Goal: Check status: Check status

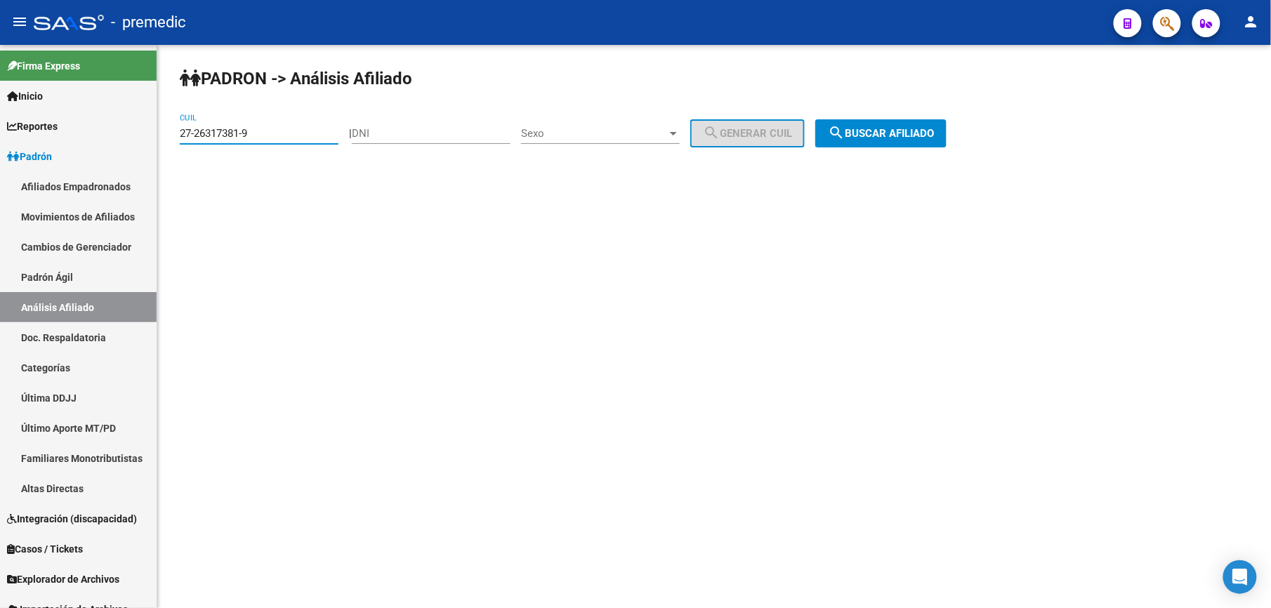
type input "27-26317381-9"
click at [947, 124] on button "search Buscar afiliado" at bounding box center [880, 133] width 131 height 28
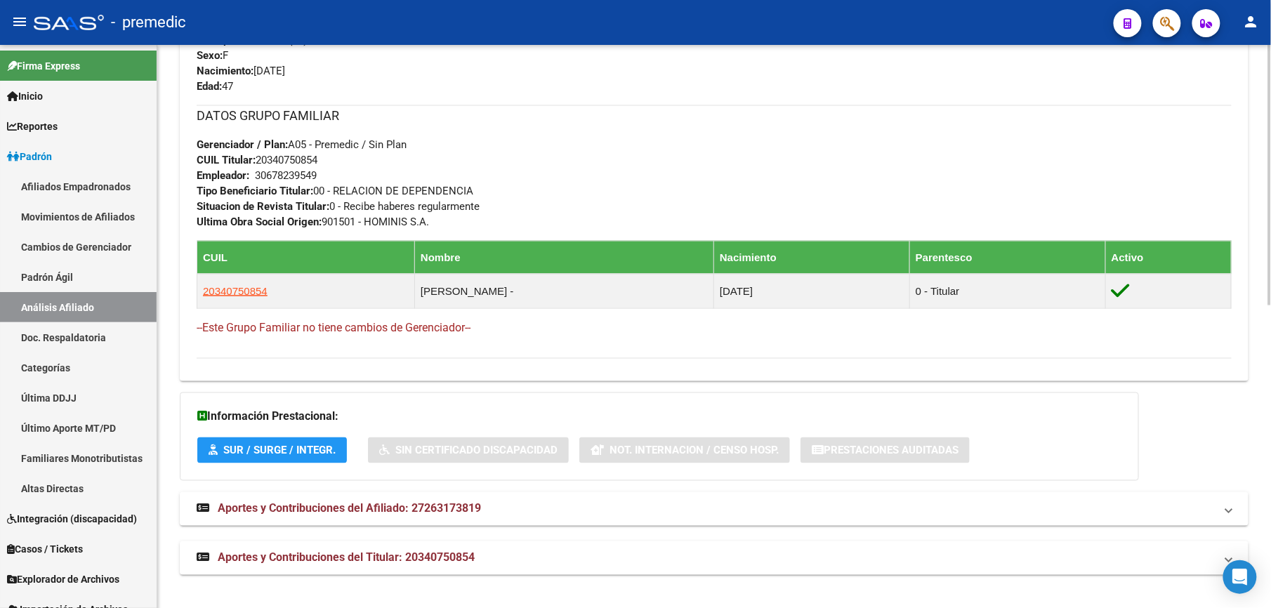
scroll to position [657, 0]
click at [400, 521] on mat-expansion-panel-header "Aportes y Contribuciones del Afiliado: 27263173819" at bounding box center [714, 509] width 1069 height 34
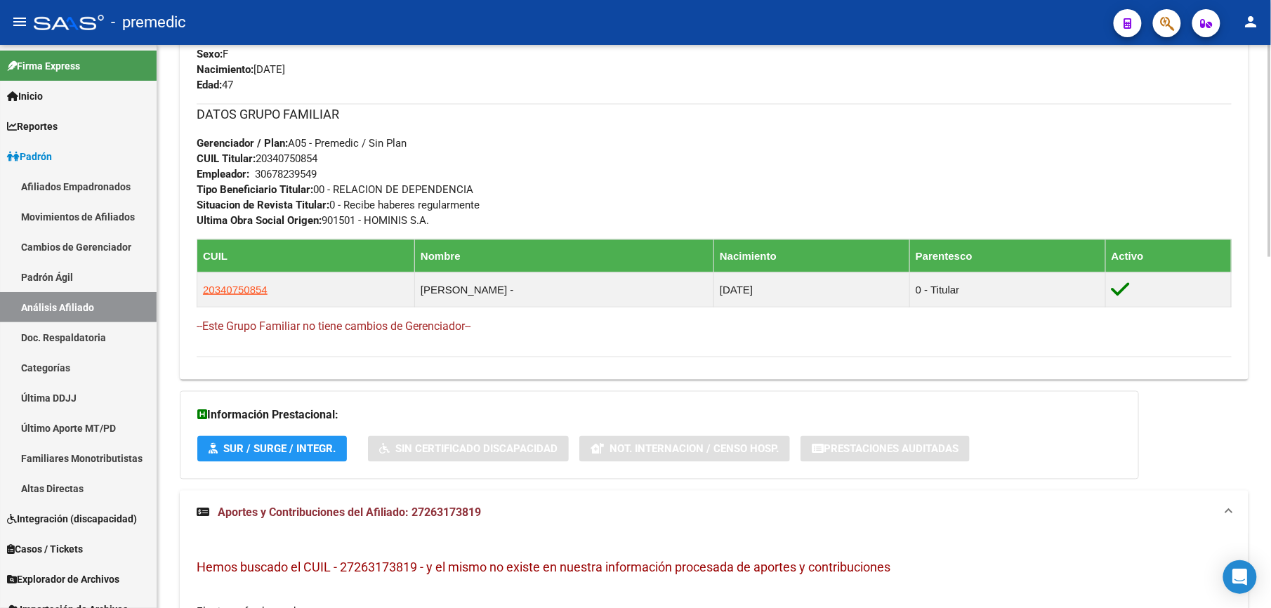
click at [399, 521] on strong "Aportes y Contribuciones del Afiliado: 27263173819" at bounding box center [339, 513] width 284 height 15
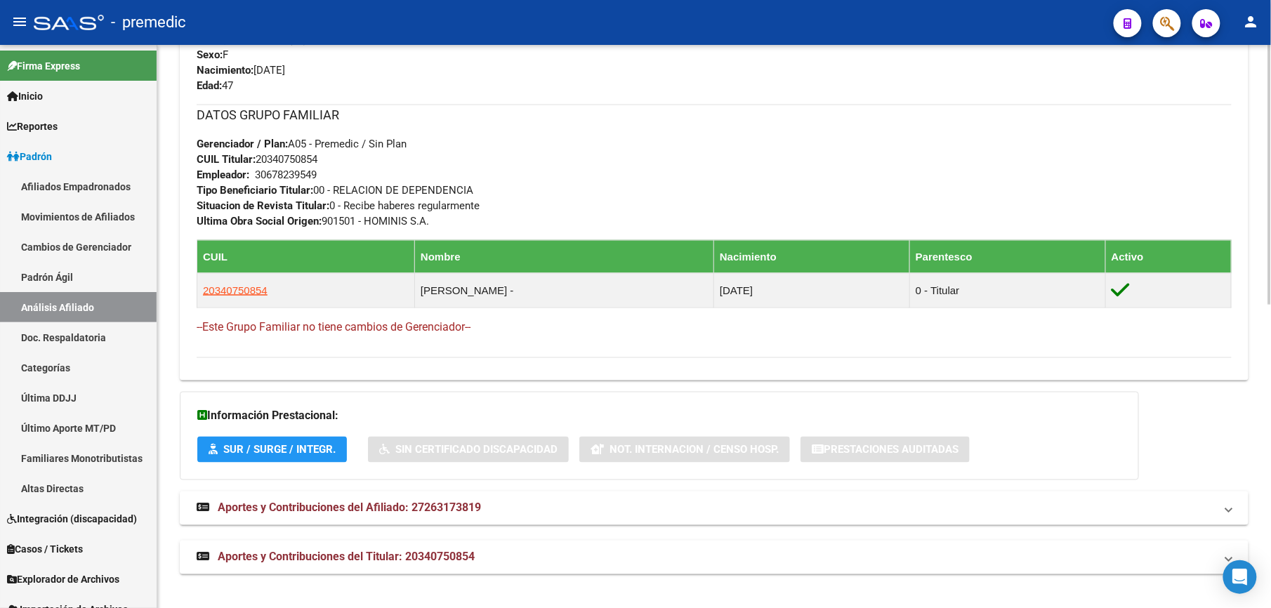
click at [1041, 126] on div "DATOS GRUPO FAMILIAR Gerenciador / Plan: A05 - Premedic / Sin Plan CUIL Titular…" at bounding box center [714, 167] width 1035 height 124
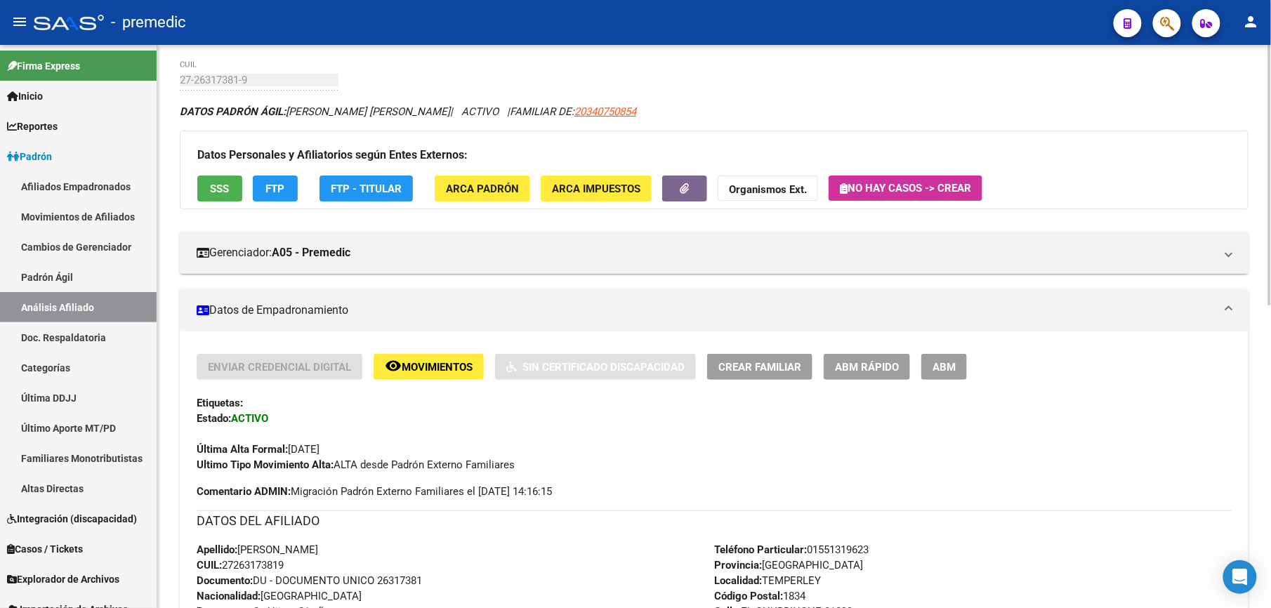
scroll to position [0, 0]
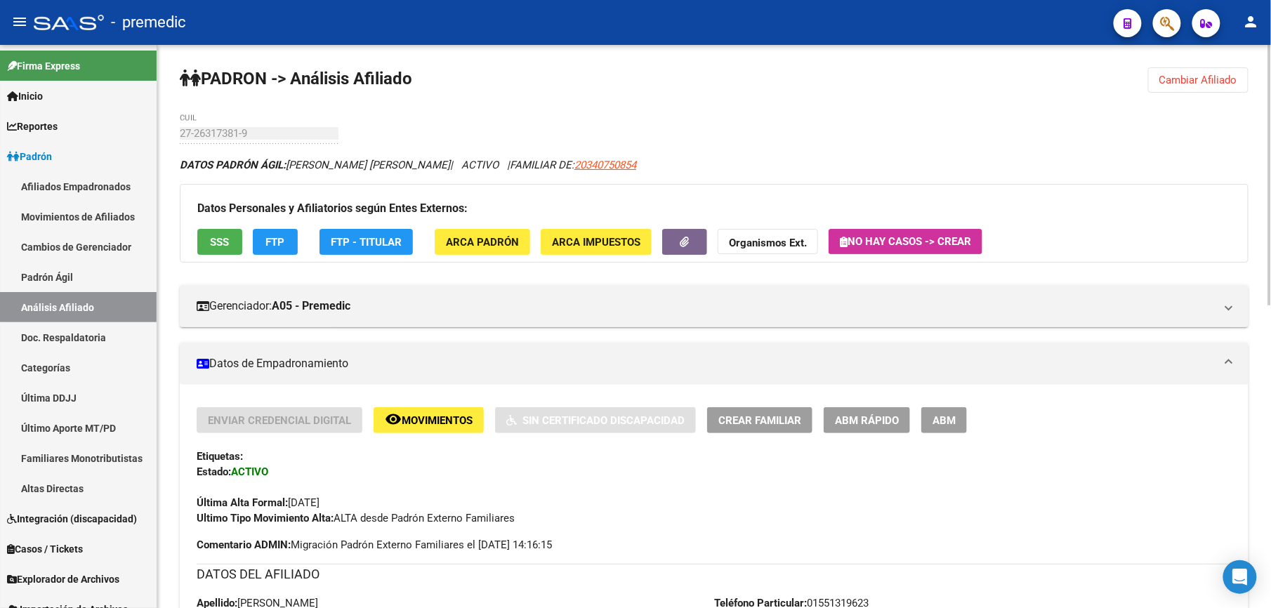
click at [1208, 71] on button "Cambiar Afiliado" at bounding box center [1198, 79] width 100 height 25
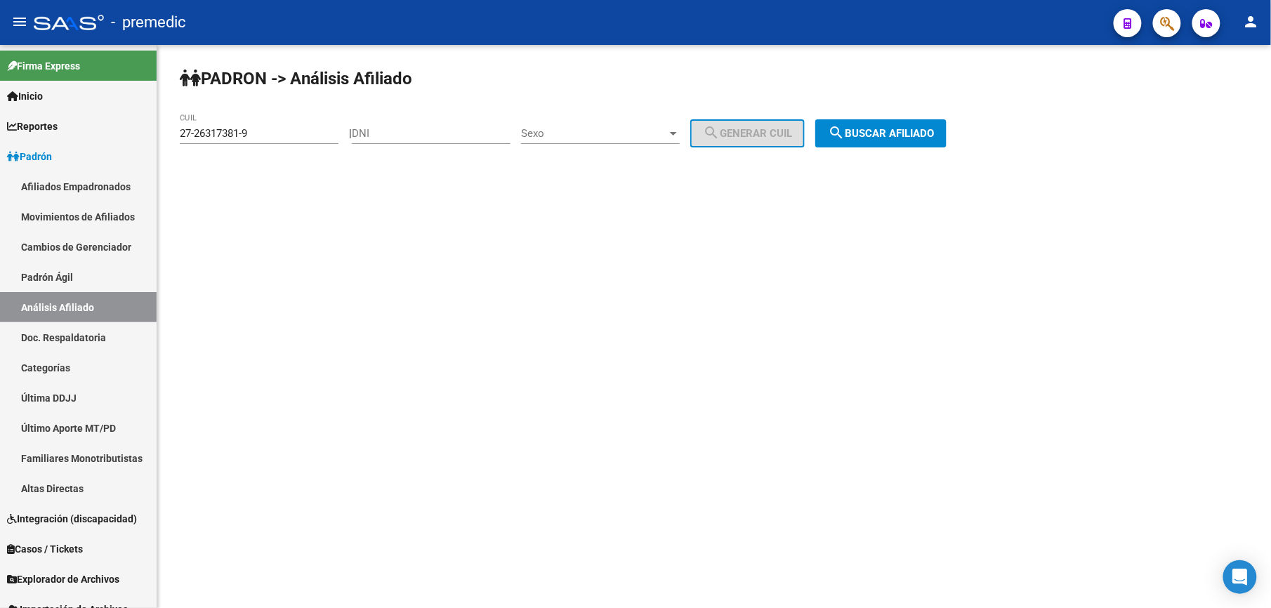
click at [1149, 256] on mat-sidenav-content "PADRON -> Análisis Afiliado 27-26317381-9 CUIL | DNI Sexo Sexo search Generar C…" at bounding box center [714, 326] width 1114 height 563
